Goal: Task Accomplishment & Management: Complete application form

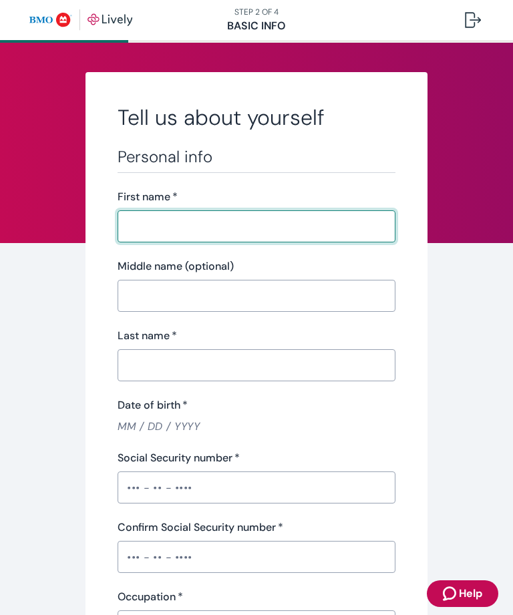
click at [274, 224] on input "First name   *" at bounding box center [256, 226] width 278 height 27
type input "[PERSON_NAME]"
click at [332, 294] on input "Middle name (optional)" at bounding box center [256, 295] width 278 height 27
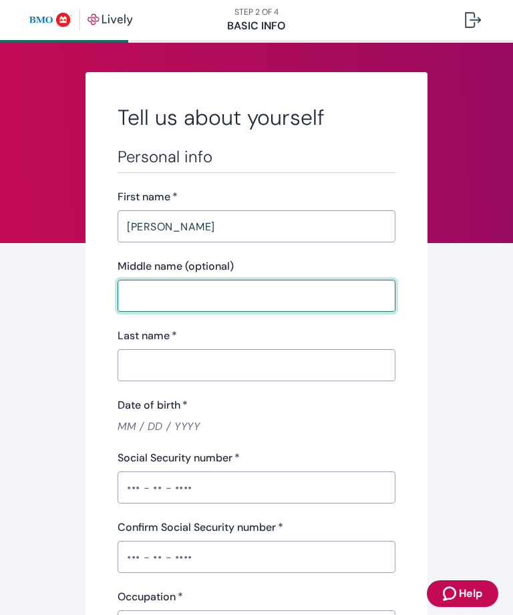
click at [266, 371] on input "Last name   *" at bounding box center [256, 365] width 278 height 27
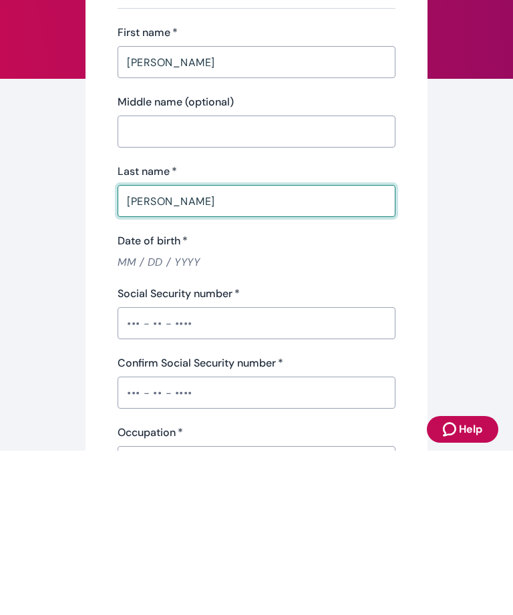
type input "[PERSON_NAME]"
click at [159, 418] on input "Date of birth   *" at bounding box center [256, 425] width 278 height 15
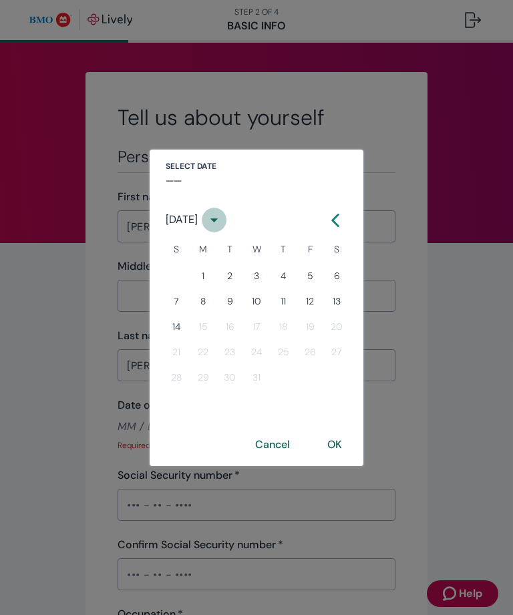
click at [223, 224] on icon "calendar view is open, switch to year view" at bounding box center [214, 220] width 18 height 18
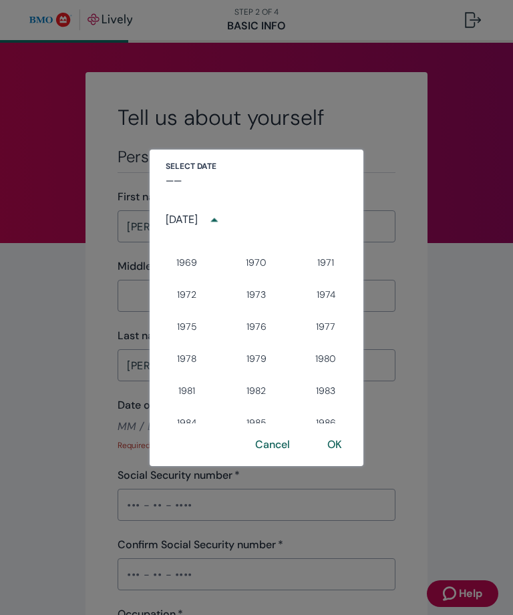
scroll to position [693, 0]
click at [264, 265] on button "1970" at bounding box center [256, 264] width 48 height 24
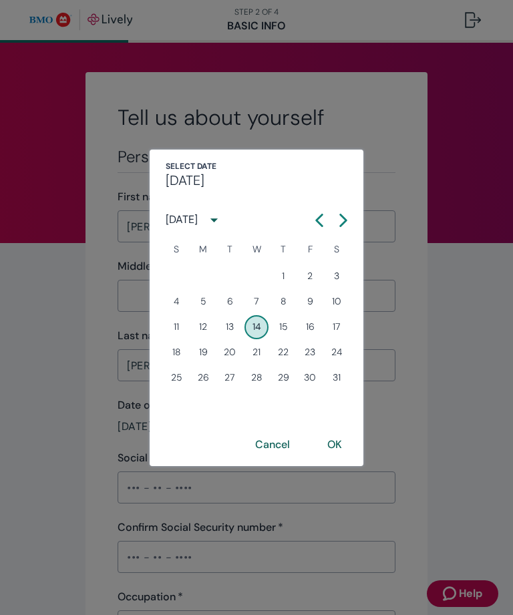
click at [204, 183] on h4 "[DATE]" at bounding box center [185, 180] width 39 height 16
click at [186, 177] on h4 "[DATE]" at bounding box center [185, 180] width 39 height 16
click at [350, 224] on button "Next month" at bounding box center [343, 220] width 24 height 24
click at [262, 332] on button "18" at bounding box center [256, 327] width 24 height 24
type input "[DATE]"
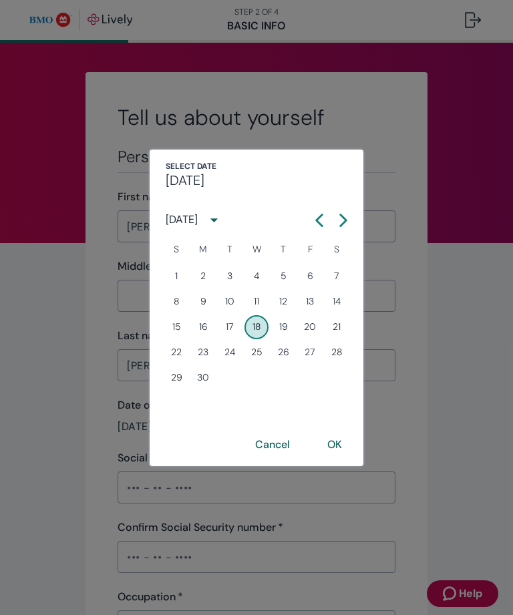
click at [346, 447] on button "OK" at bounding box center [334, 445] width 47 height 32
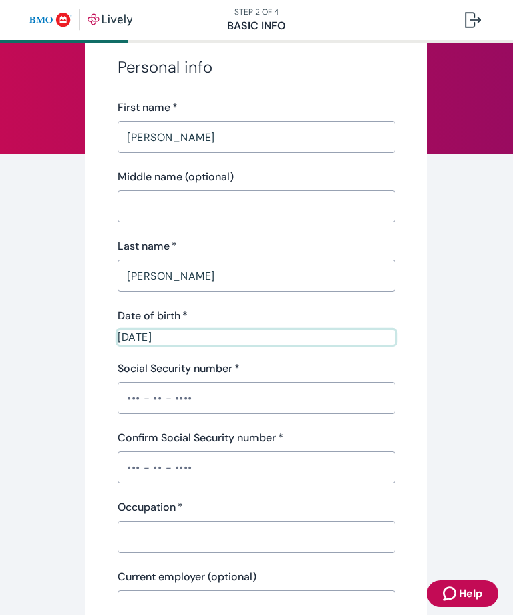
scroll to position [92, 0]
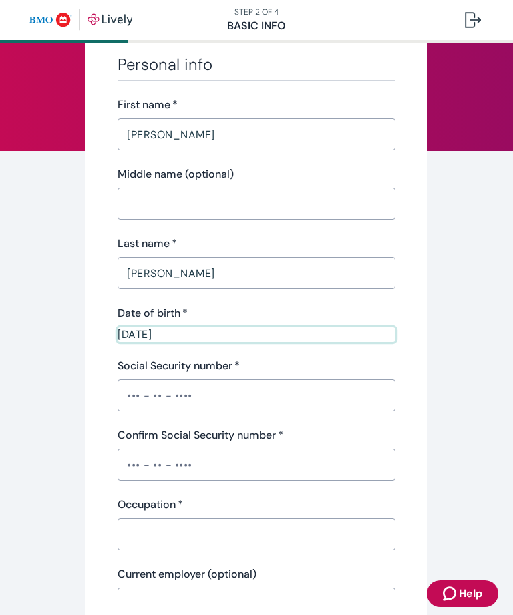
click at [224, 398] on input "Social Security number   *" at bounding box center [256, 395] width 278 height 27
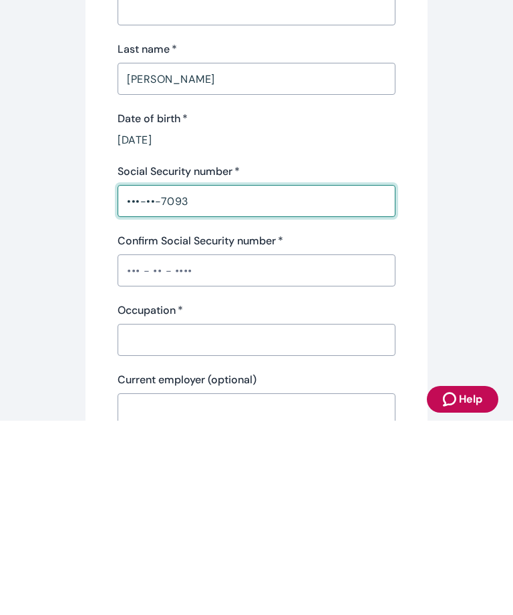
type input "•••-••-7093"
click at [250, 451] on input "Confirm Social Security number   *" at bounding box center [256, 464] width 278 height 27
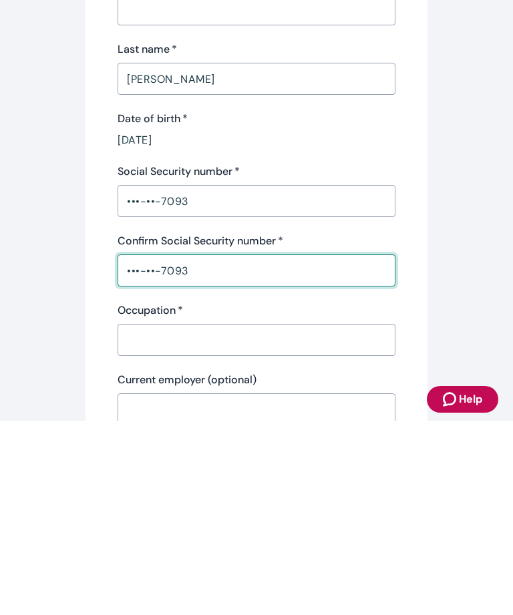
type input "•••-••-7093"
click at [269, 521] on input "Occupation   *" at bounding box center [256, 534] width 278 height 27
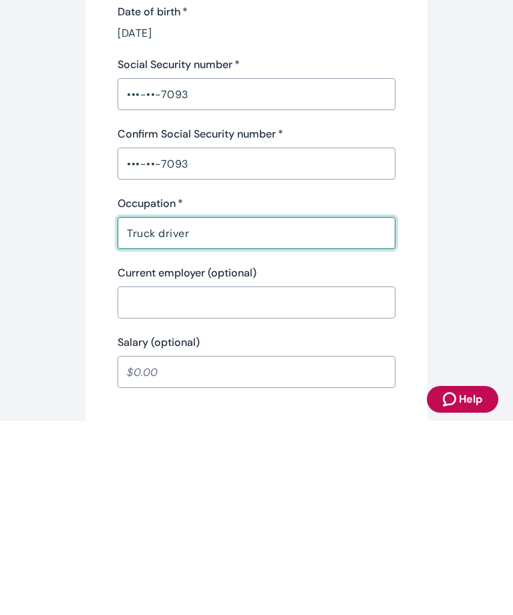
scroll to position [200, 0]
type input "Truck driver"
click at [281, 483] on input "Current employer (optional)" at bounding box center [256, 496] width 278 height 27
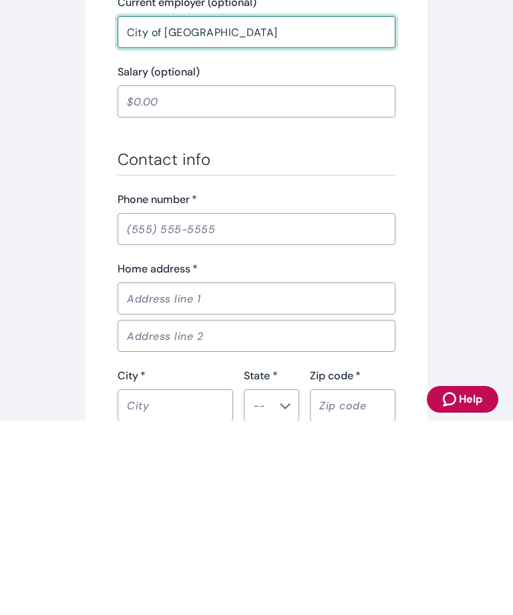
scroll to position [472, 0]
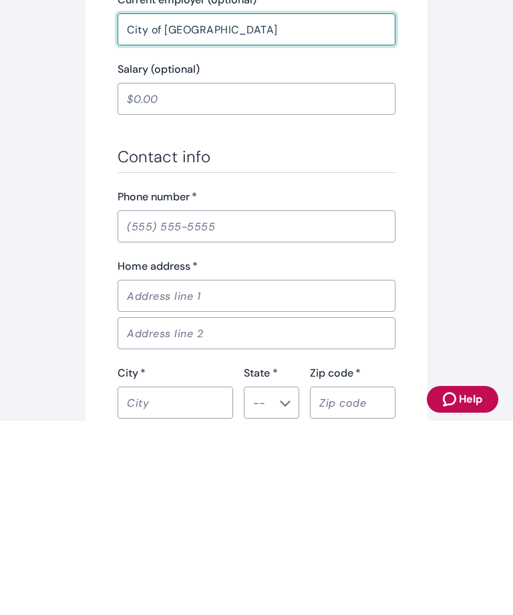
type input "City of [GEOGRAPHIC_DATA]"
click at [298, 407] on input "Phone number   *" at bounding box center [256, 420] width 278 height 27
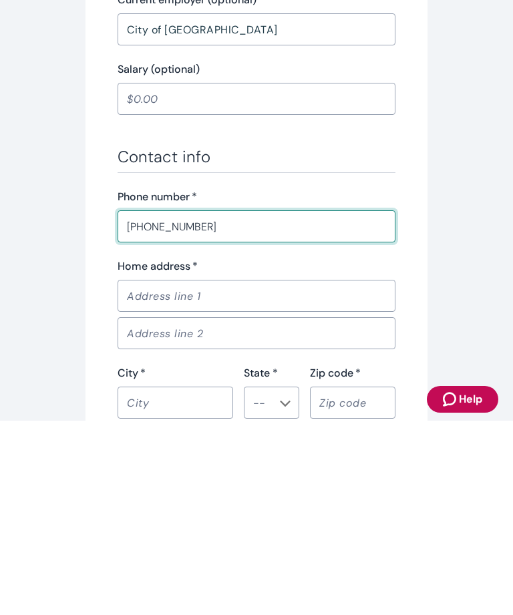
type input "[PHONE_NUMBER]"
click at [257, 477] on input "Home address   *" at bounding box center [256, 490] width 278 height 27
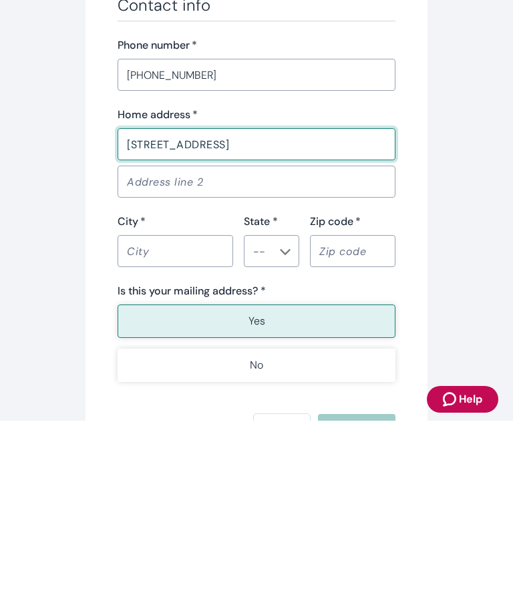
scroll to position [629, 0]
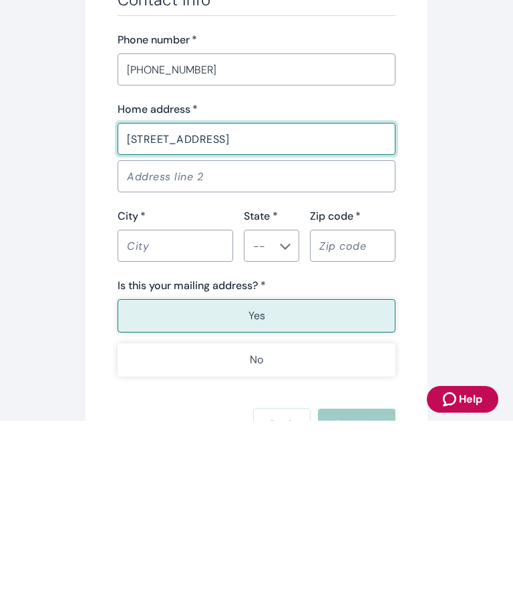
type input "[STREET_ADDRESS]"
click at [198, 426] on input "City   *" at bounding box center [174, 439] width 115 height 27
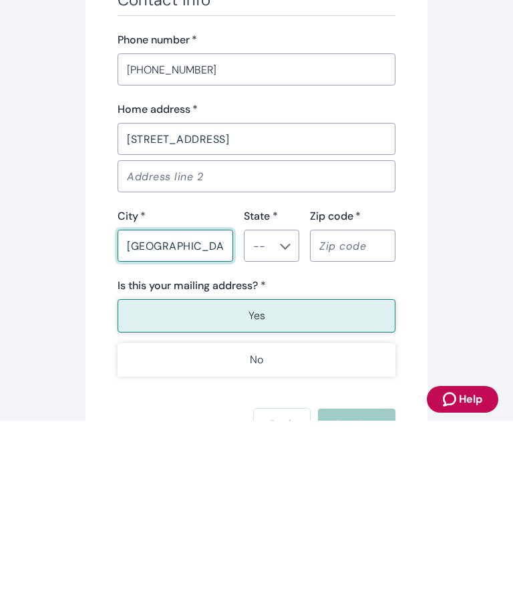
click at [286, 434] on button "Open" at bounding box center [284, 440] width 13 height 13
type input "[GEOGRAPHIC_DATA]"
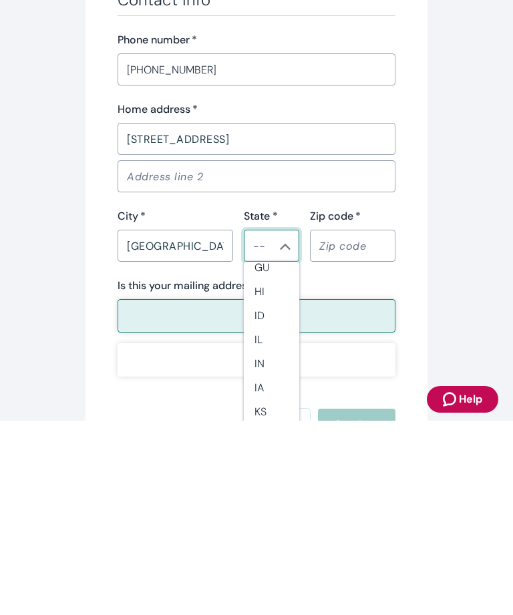
scroll to position [361, 0]
click at [282, 509] on li "IN" at bounding box center [271, 521] width 55 height 24
type input "IN"
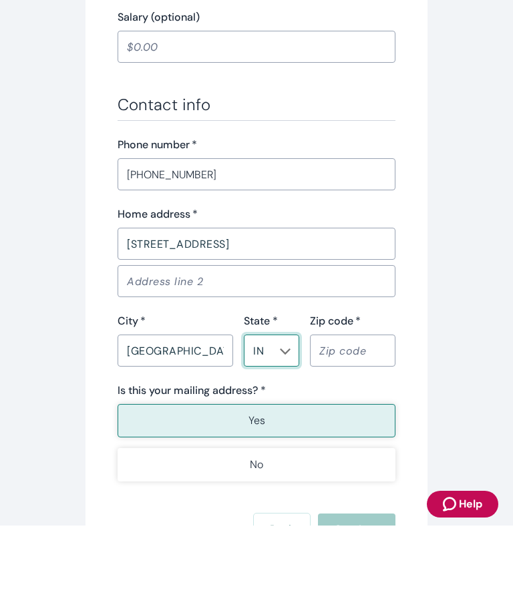
click at [363, 426] on input "Zip code   *" at bounding box center [352, 439] width 85 height 27
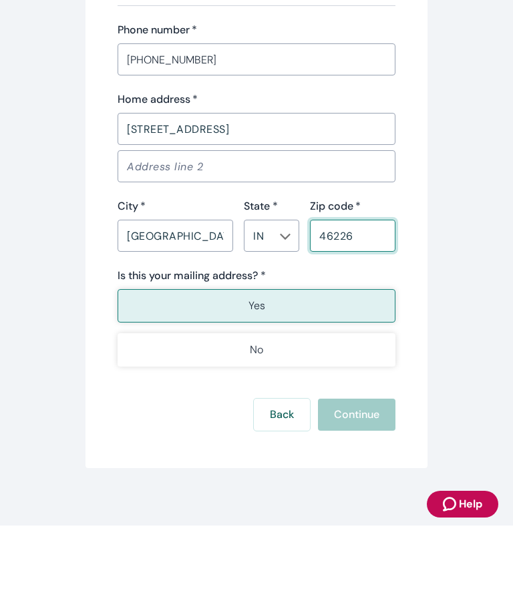
scroll to position [744, 0]
type input "46226"
click at [324, 378] on button "Yes" at bounding box center [256, 394] width 278 height 33
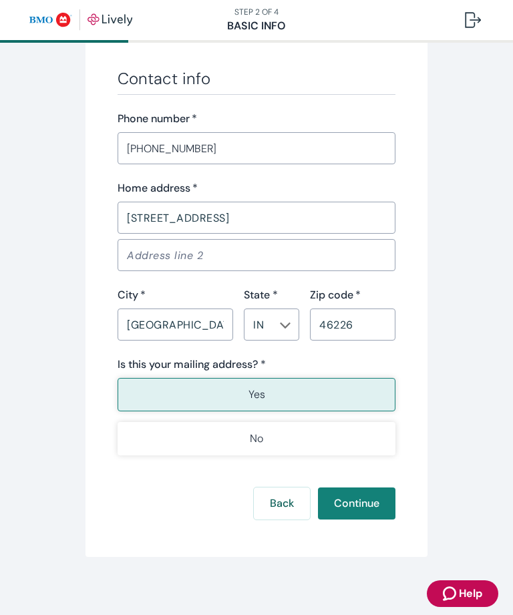
click at [379, 507] on button "Continue" at bounding box center [356, 503] width 77 height 32
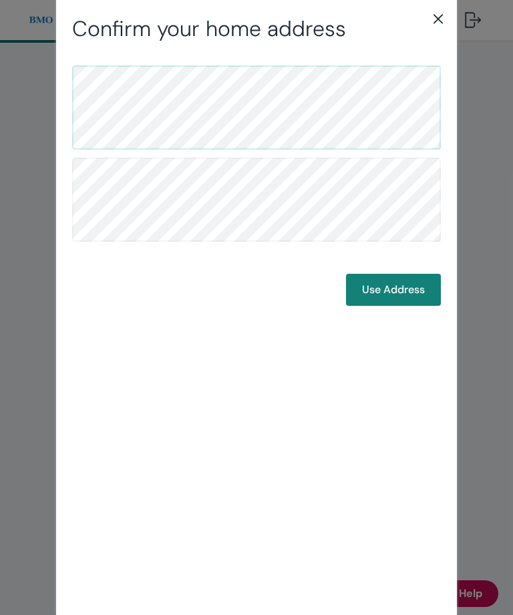
click at [400, 298] on button "Use Address" at bounding box center [393, 290] width 95 height 32
click at [409, 289] on button "Use Address" at bounding box center [393, 290] width 95 height 32
click at [412, 298] on button "Use Address" at bounding box center [393, 290] width 95 height 32
click at [404, 290] on button "Use Address" at bounding box center [393, 290] width 95 height 32
click at [404, 296] on button "Use Address" at bounding box center [393, 290] width 95 height 32
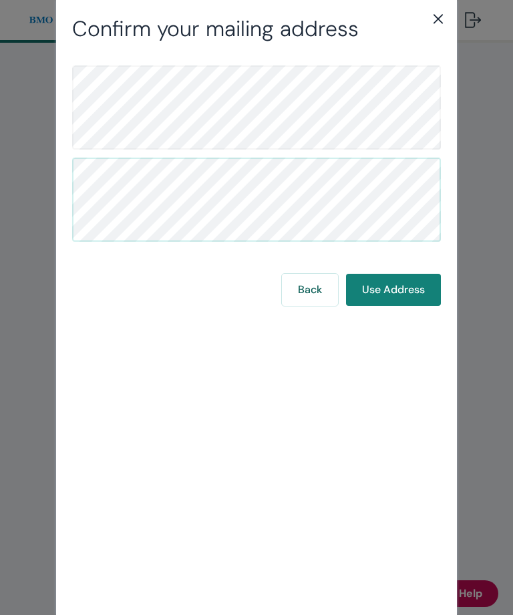
click at [384, 294] on button "Use Address" at bounding box center [393, 290] width 95 height 32
click at [384, 274] on button "Use Address" at bounding box center [393, 290] width 95 height 32
click at [382, 272] on div "Back Use Address" at bounding box center [256, 185] width 368 height 240
click at [386, 267] on div "Back Use Address" at bounding box center [256, 185] width 368 height 240
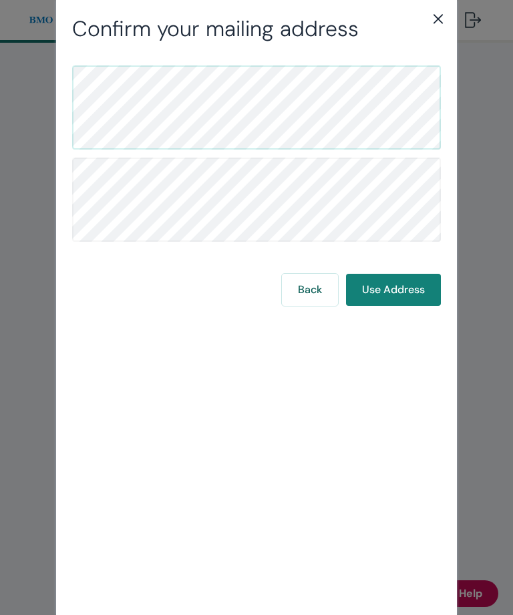
click at [316, 297] on button "Back" at bounding box center [310, 290] width 56 height 32
click at [433, 21] on icon "close" at bounding box center [438, 19] width 16 height 16
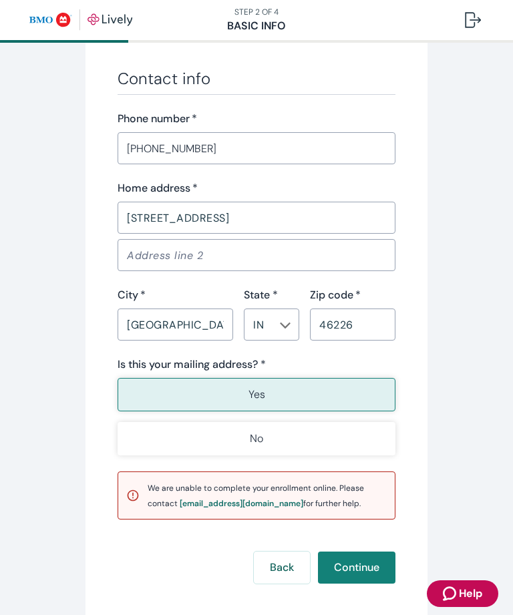
click at [272, 219] on input "[STREET_ADDRESS]" at bounding box center [256, 217] width 278 height 27
click at [356, 566] on button "Continue" at bounding box center [356, 567] width 77 height 32
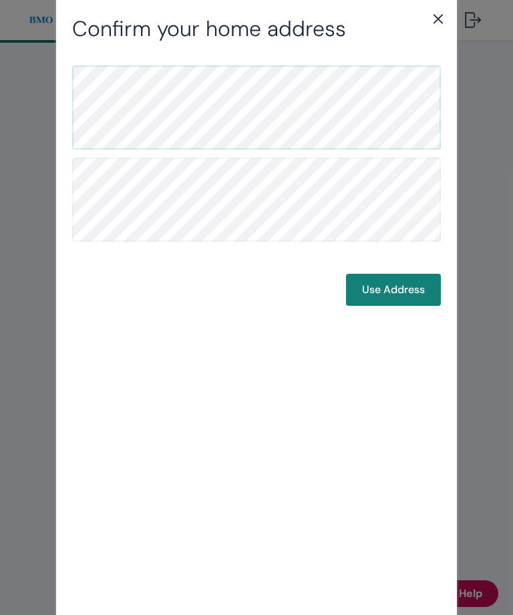
click at [485, 463] on div "Confirm your home address Use Address" at bounding box center [256, 307] width 513 height 615
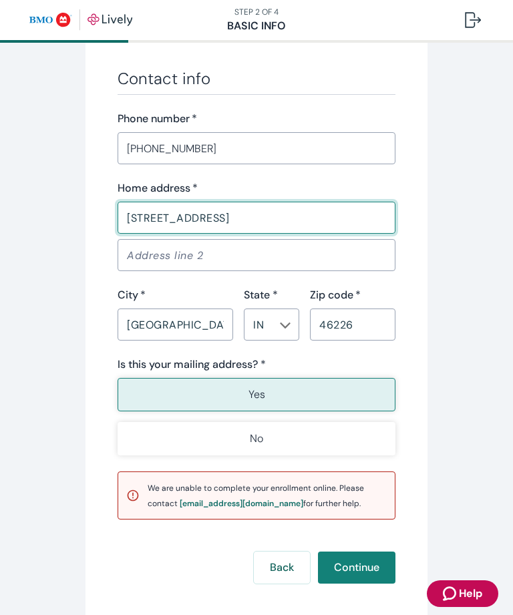
click at [278, 214] on input "[STREET_ADDRESS]" at bounding box center [256, 217] width 278 height 27
click at [356, 566] on button "Continue" at bounding box center [356, 567] width 77 height 32
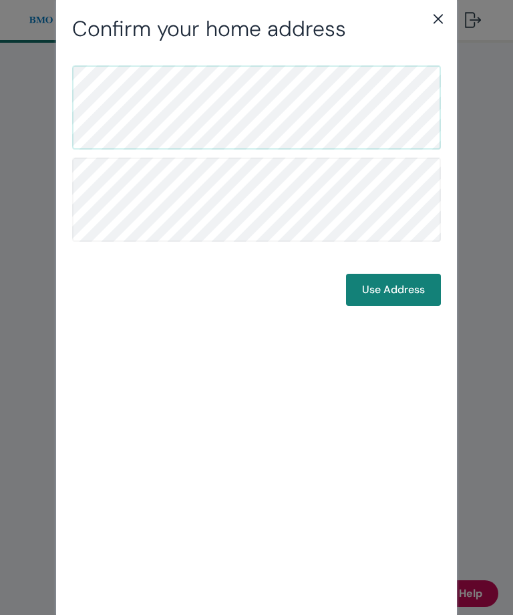
click at [408, 297] on button "Use Address" at bounding box center [393, 290] width 95 height 32
click at [306, 286] on button "Back" at bounding box center [310, 290] width 56 height 32
click at [445, 19] on icon "close" at bounding box center [438, 19] width 16 height 16
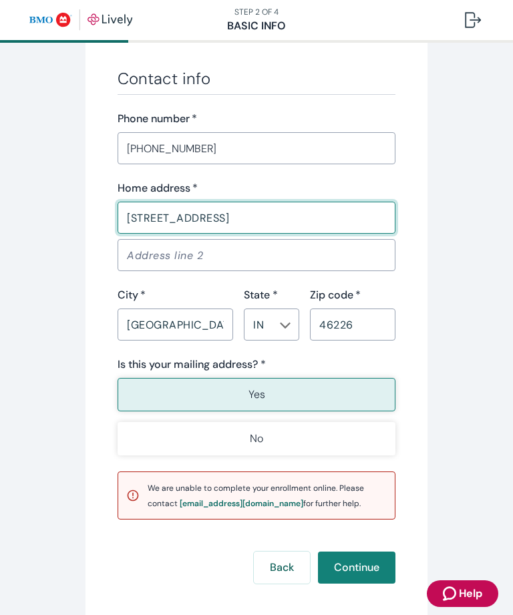
click at [239, 220] on input "[STREET_ADDRESS]" at bounding box center [256, 217] width 278 height 27
click at [356, 566] on button "Continue" at bounding box center [356, 567] width 77 height 32
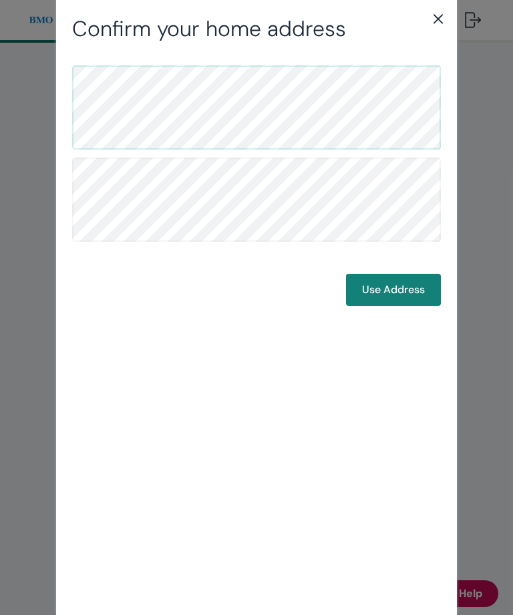
click at [435, 14] on icon "close" at bounding box center [438, 19] width 16 height 16
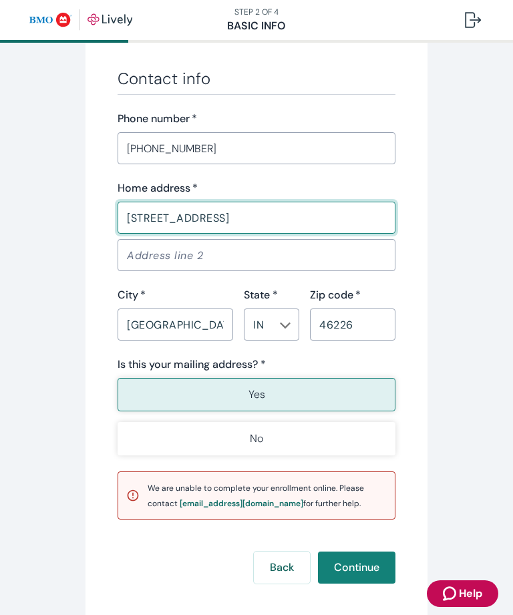
type input "[STREET_ADDRESS]"
click at [356, 566] on button "Continue" at bounding box center [356, 567] width 77 height 32
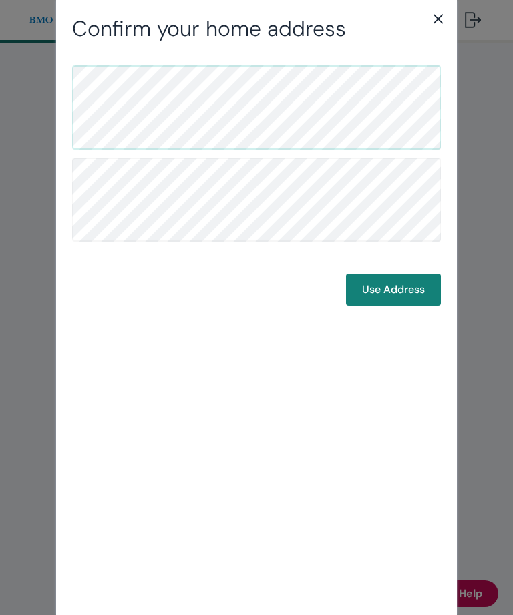
click at [430, 24] on icon "close" at bounding box center [438, 19] width 16 height 16
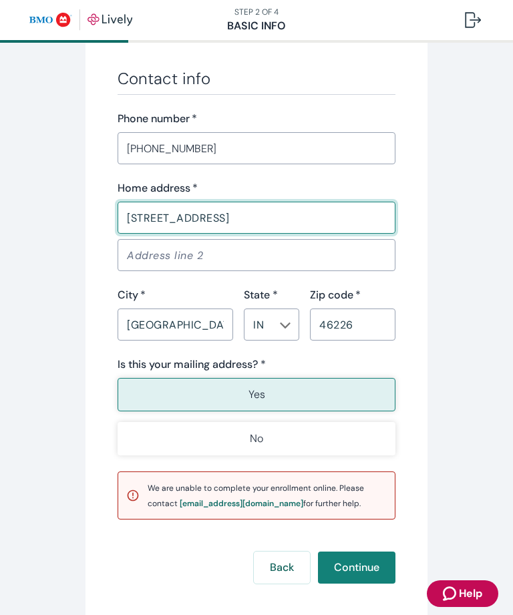
click at [204, 322] on input "[GEOGRAPHIC_DATA]" at bounding box center [174, 324] width 115 height 27
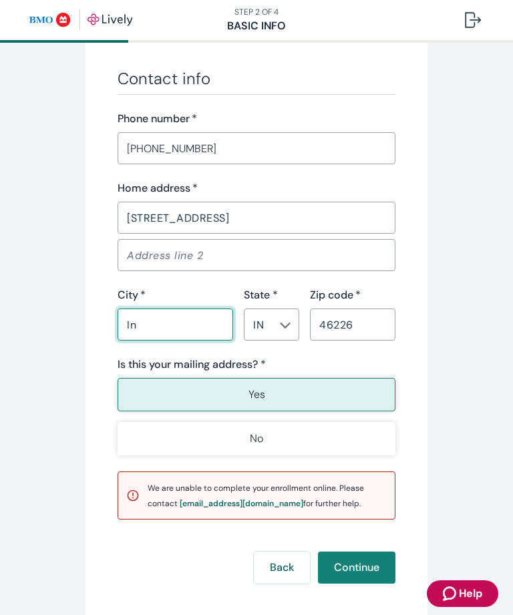
type input "I"
type input "[GEOGRAPHIC_DATA]"
click at [356, 566] on button "Continue" at bounding box center [356, 567] width 77 height 32
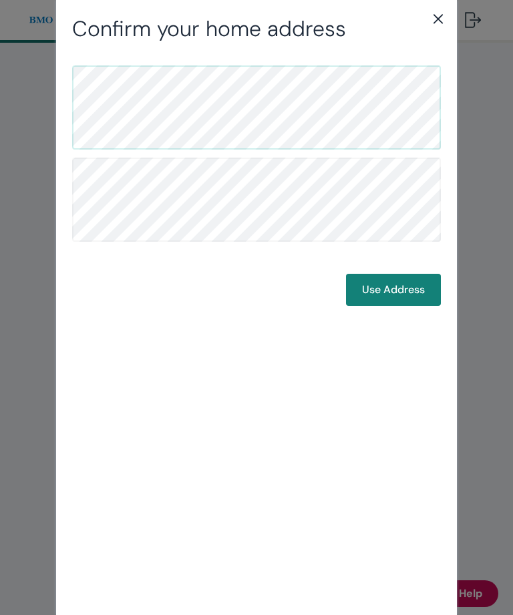
click at [441, 23] on icon "close" at bounding box center [438, 19] width 16 height 16
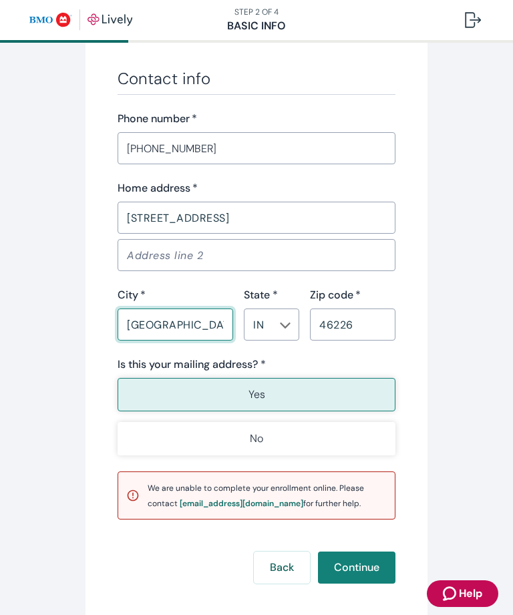
click at [192, 217] on input "[STREET_ADDRESS]" at bounding box center [256, 217] width 278 height 27
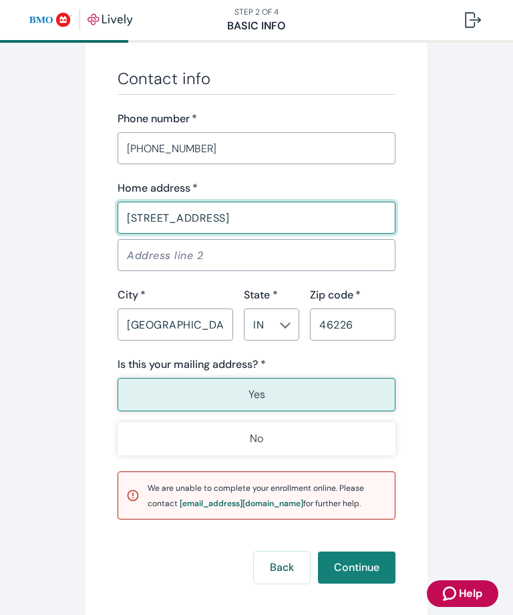
type input "[STREET_ADDRESS]"
click at [356, 566] on button "Continue" at bounding box center [356, 567] width 77 height 32
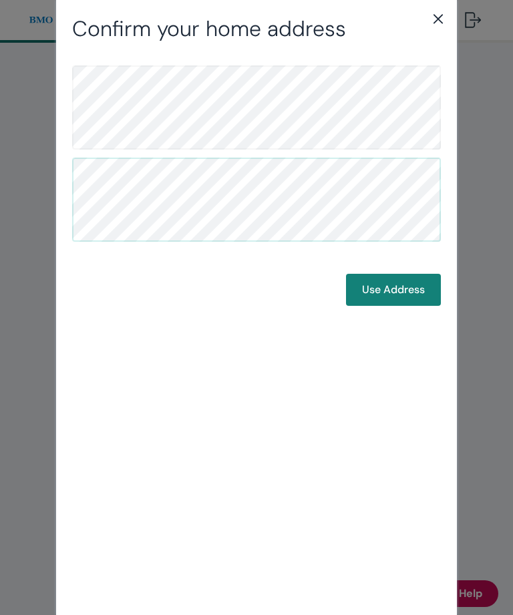
click at [405, 294] on button "Use Address" at bounding box center [393, 290] width 95 height 32
click at [396, 288] on button "Use Address" at bounding box center [393, 290] width 95 height 32
click at [441, 23] on icon "close" at bounding box center [438, 19] width 16 height 16
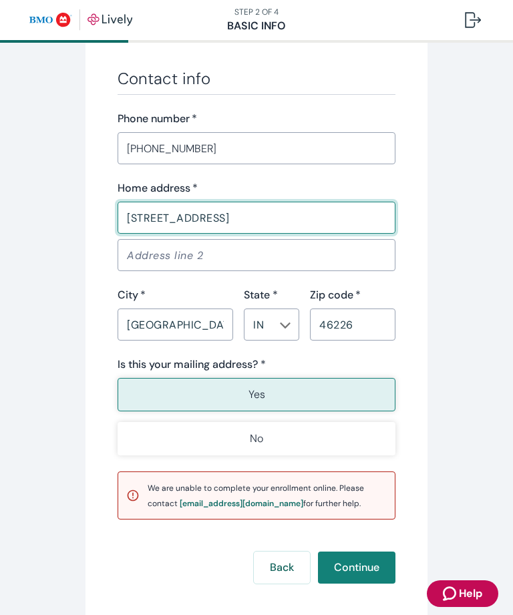
click at [356, 566] on button "Continue" at bounding box center [356, 567] width 77 height 32
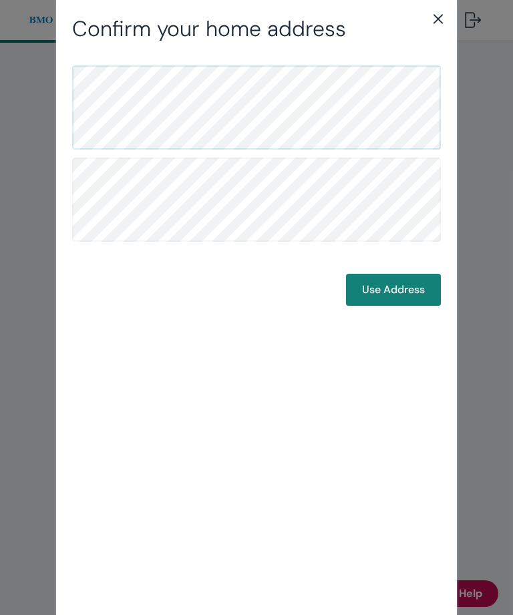
click at [398, 290] on button "Use Address" at bounding box center [393, 290] width 95 height 32
click at [396, 281] on button "Use Address" at bounding box center [393, 290] width 95 height 32
click at [437, 24] on icon "close" at bounding box center [438, 19] width 16 height 16
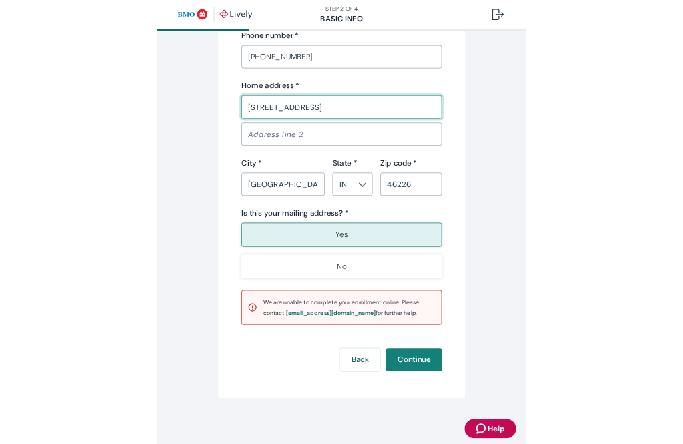
scroll to position [813, 0]
